Goal: Transaction & Acquisition: Book appointment/travel/reservation

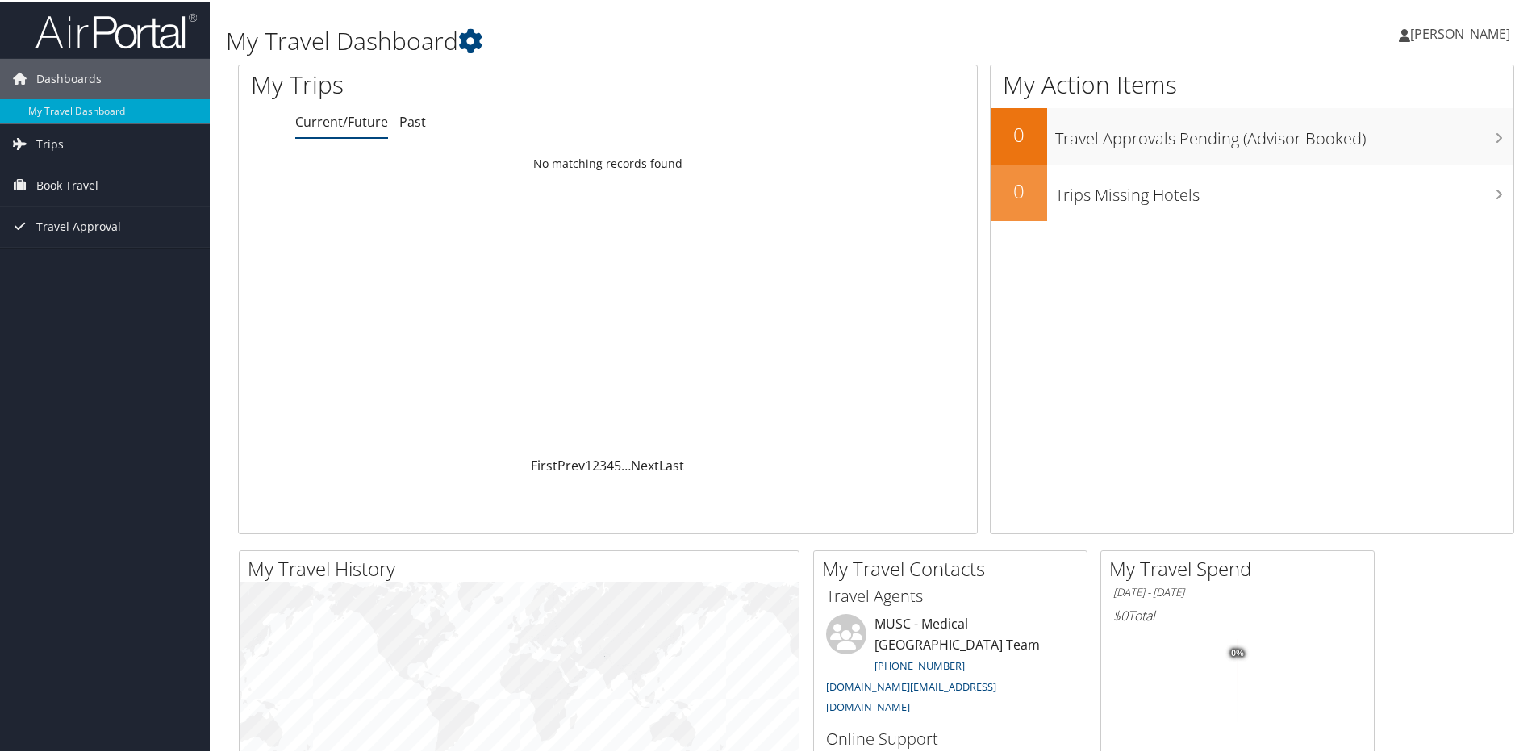
click at [1456, 34] on span "[PERSON_NAME]" at bounding box center [1460, 32] width 100 height 18
click at [59, 190] on span "Book Travel" at bounding box center [67, 184] width 62 height 40
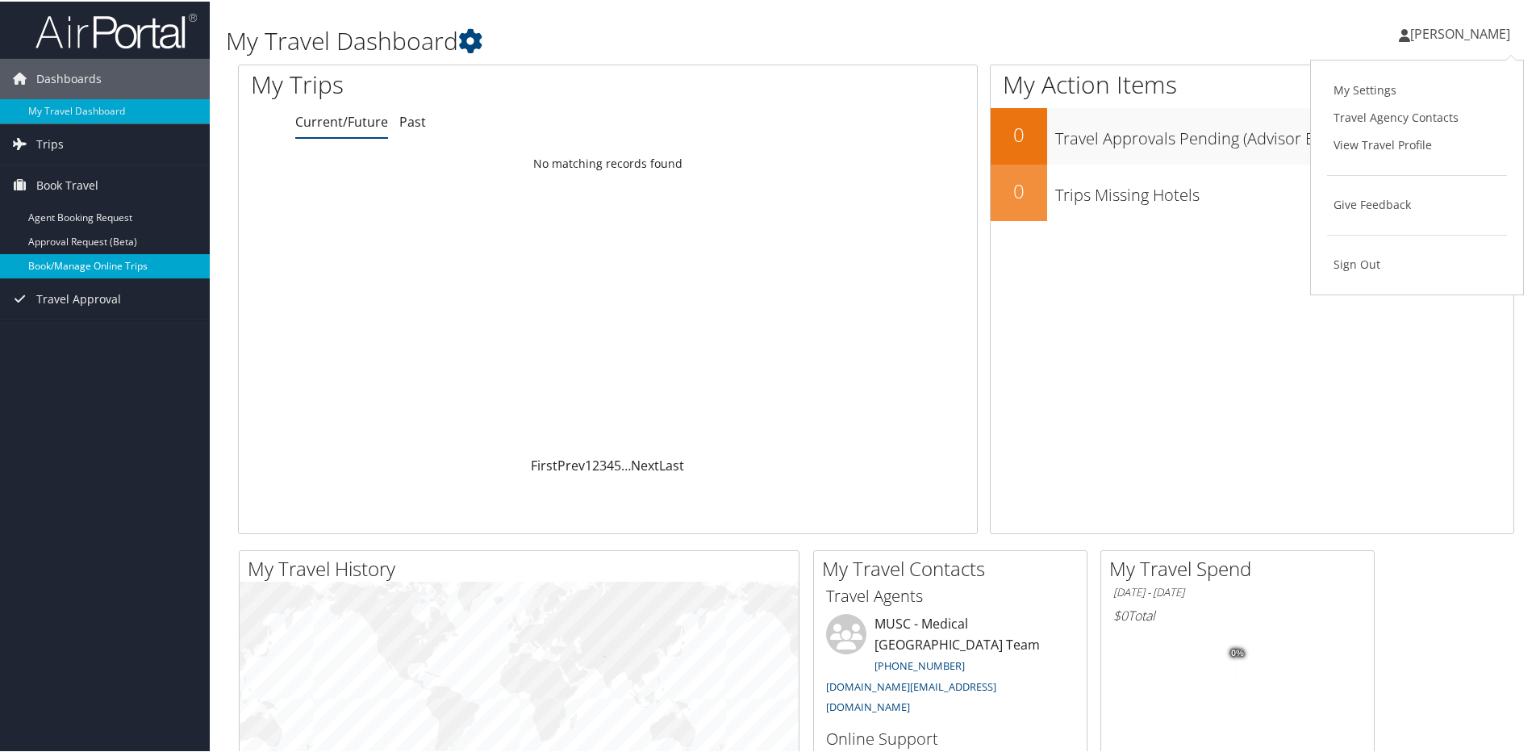
click at [76, 261] on link "Book/Manage Online Trips" at bounding box center [105, 264] width 210 height 24
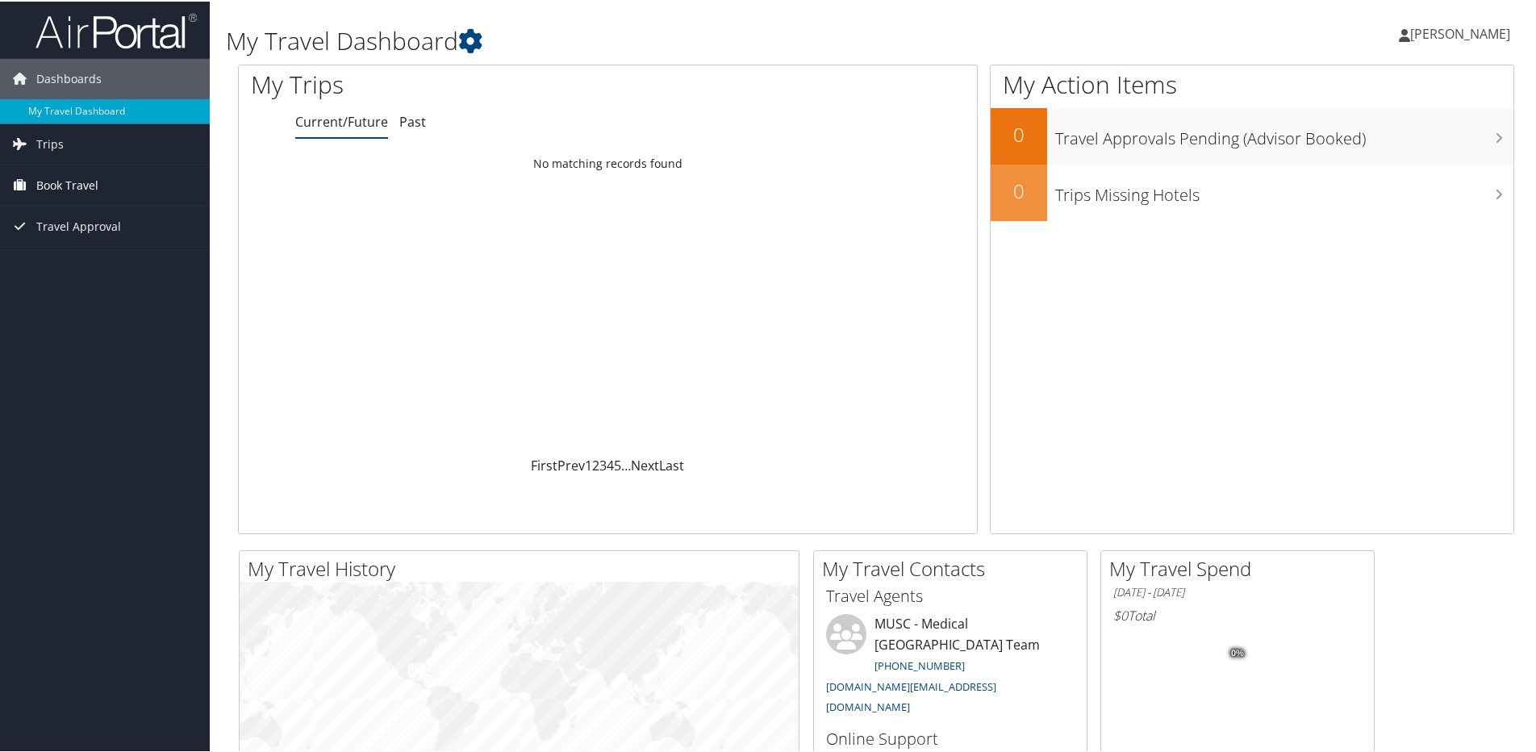
click at [97, 183] on span "Book Travel" at bounding box center [67, 184] width 62 height 40
click at [82, 265] on link "Book/Manage Online Trips" at bounding box center [105, 264] width 210 height 24
